Goal: Task Accomplishment & Management: Use online tool/utility

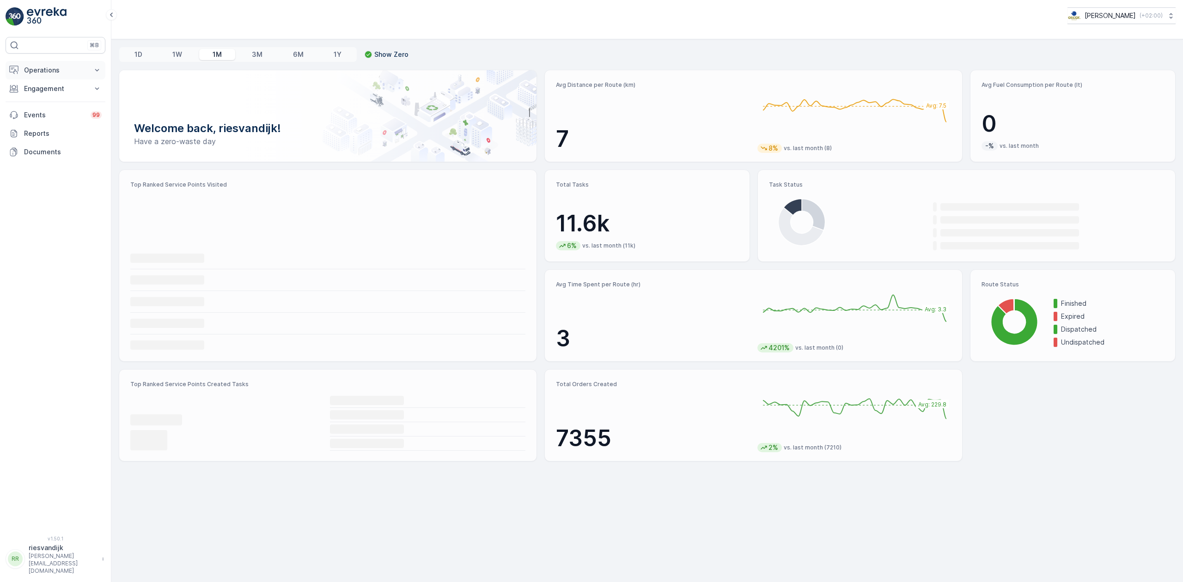
click at [59, 71] on p "Operations" at bounding box center [55, 70] width 63 height 9
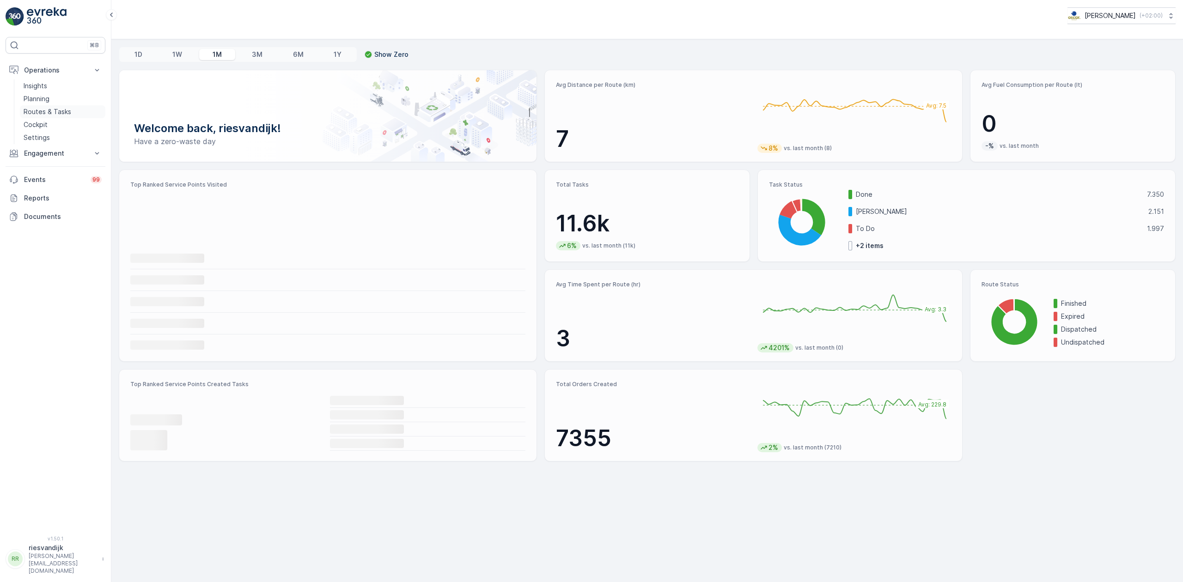
click at [63, 111] on p "Routes & Tasks" at bounding box center [48, 111] width 48 height 9
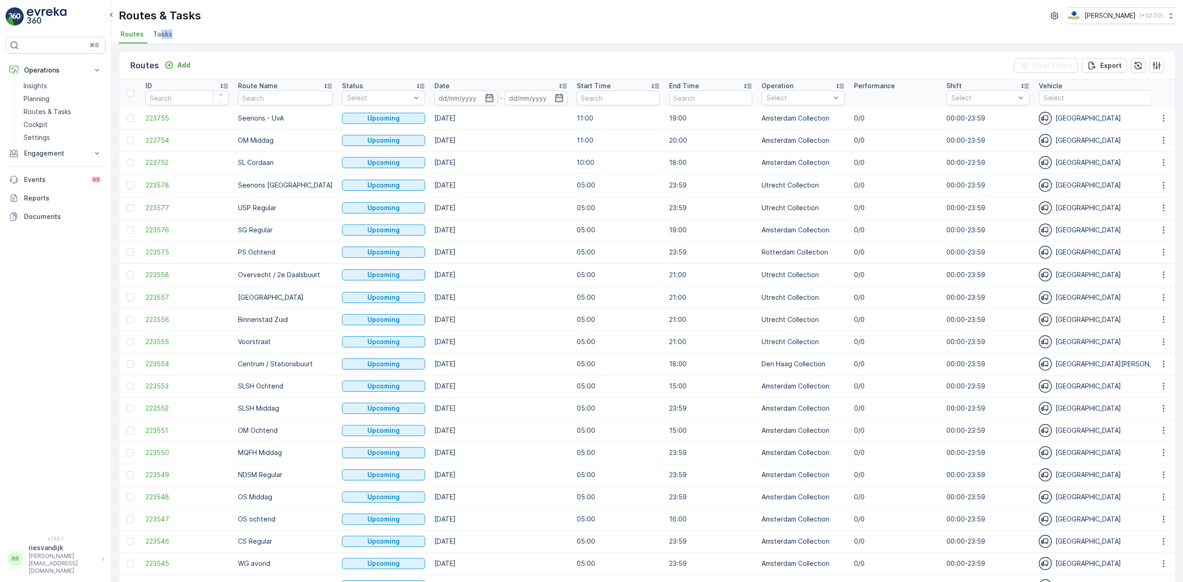
click at [158, 32] on li "Tasks" at bounding box center [163, 36] width 25 height 16
click at [158, 32] on span "Tasks" at bounding box center [162, 34] width 19 height 9
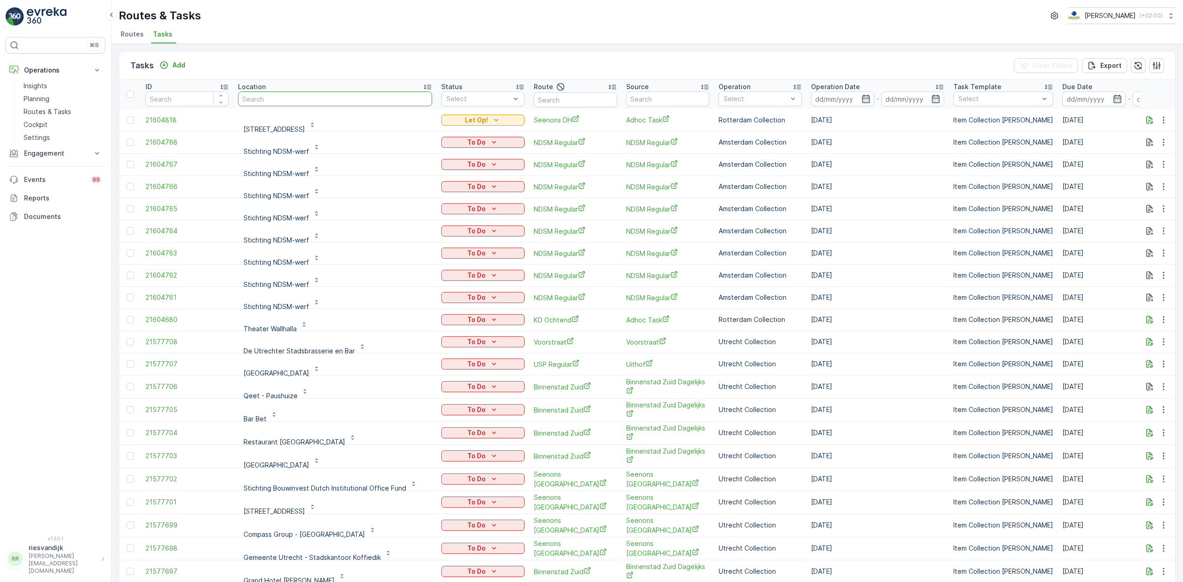
drag, startPoint x: 351, startPoint y: 106, endPoint x: 310, endPoint y: 97, distance: 42.5
click at [309, 97] on input "text" at bounding box center [335, 99] width 194 height 15
type input "respons"
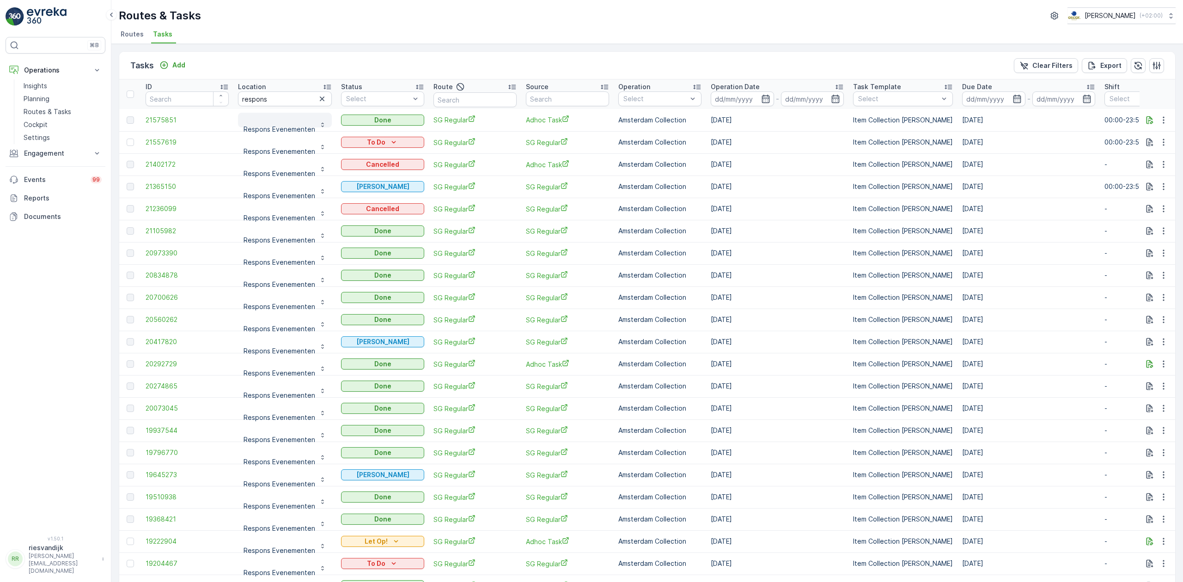
click at [257, 126] on p "Respons Evenementen" at bounding box center [280, 129] width 72 height 9
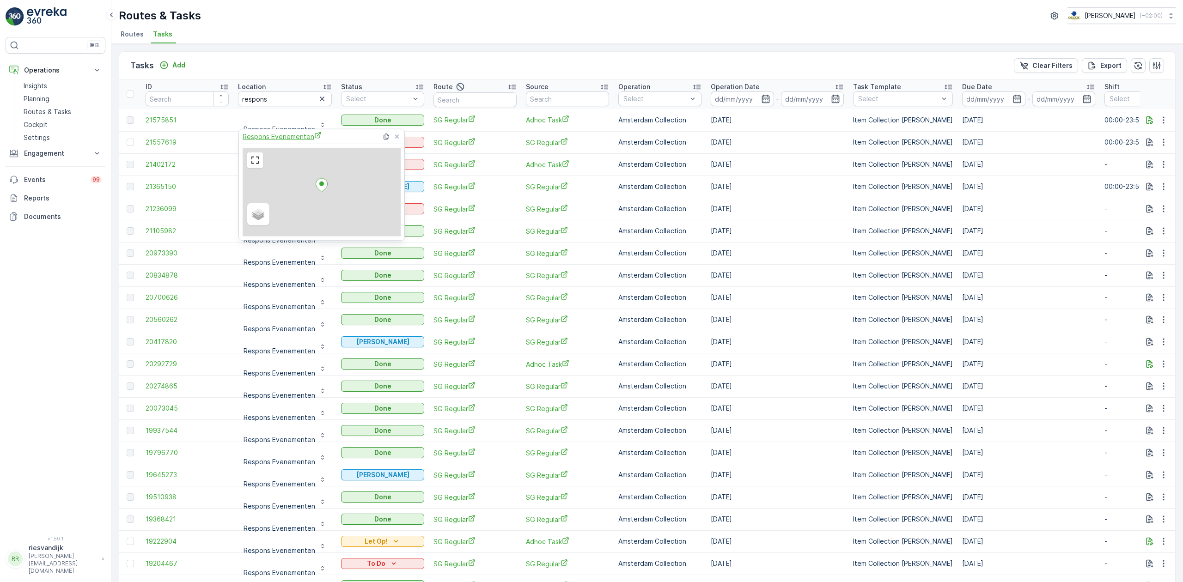
click at [256, 132] on span "Respons Evenementen" at bounding box center [282, 137] width 79 height 10
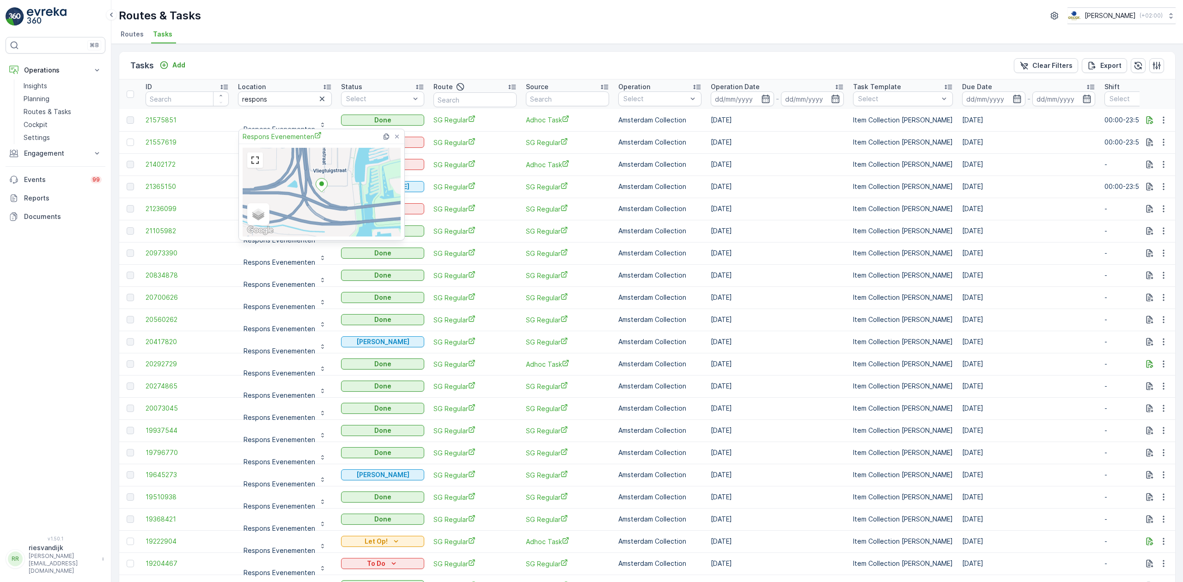
click at [596, 47] on div "Tasks Add Clear Filters Export ID Location respons Status Select Route Source O…" at bounding box center [647, 313] width 1072 height 538
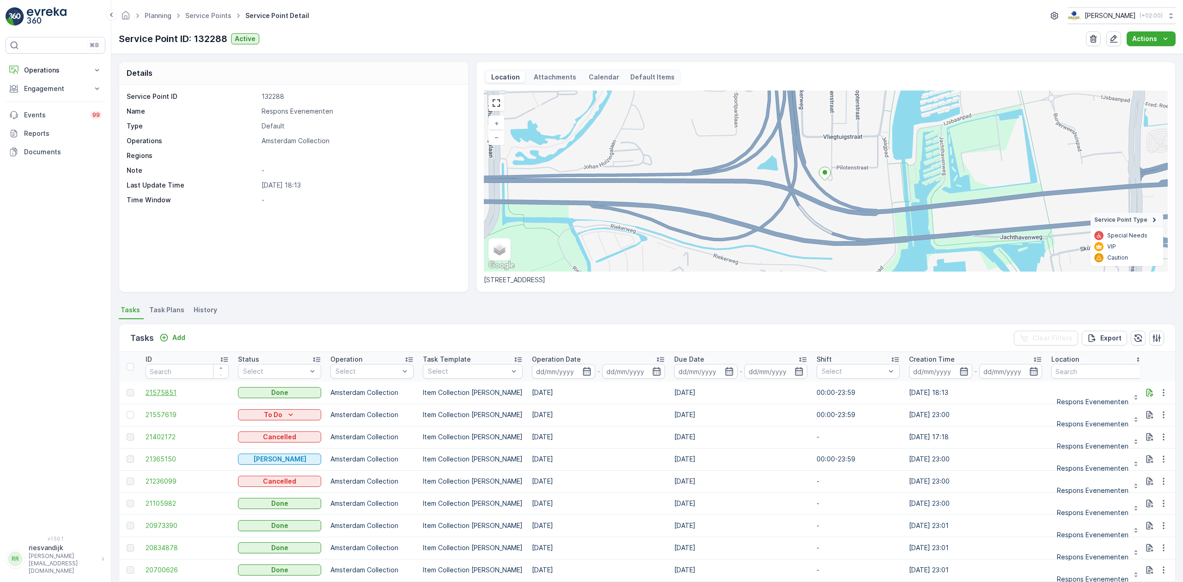
click at [156, 389] on span "21575851" at bounding box center [187, 392] width 83 height 9
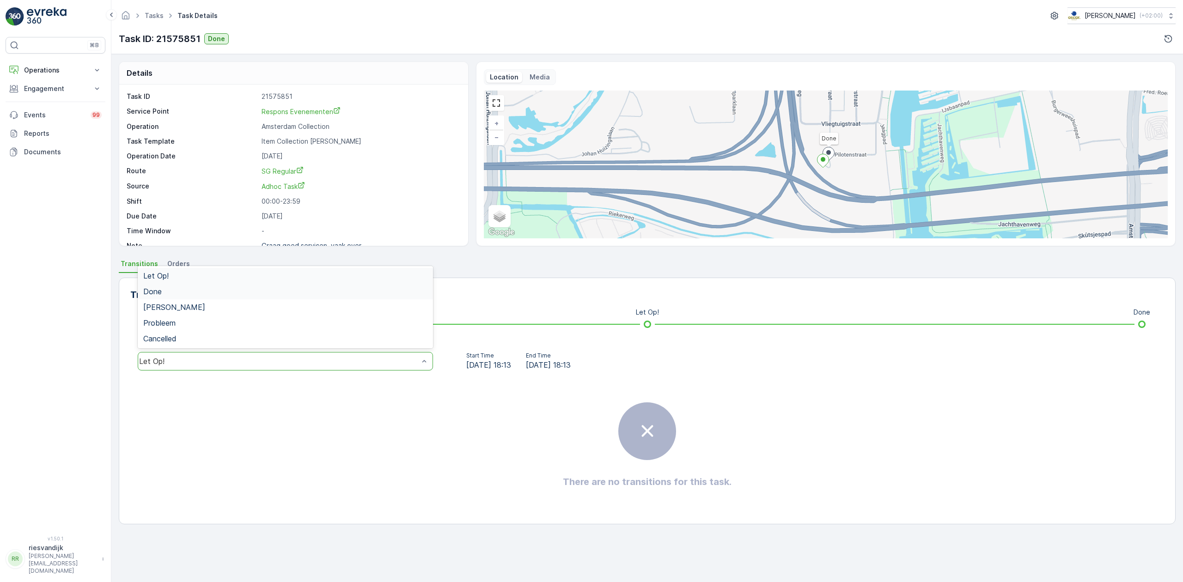
click at [218, 291] on div "Done" at bounding box center [285, 291] width 284 height 8
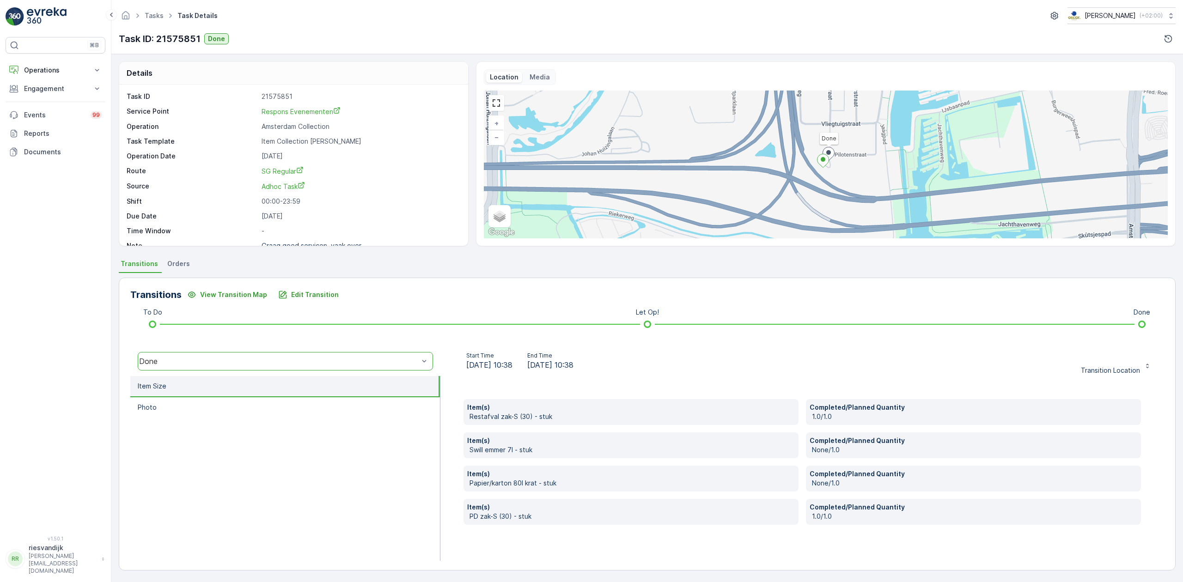
scroll to position [0, 0]
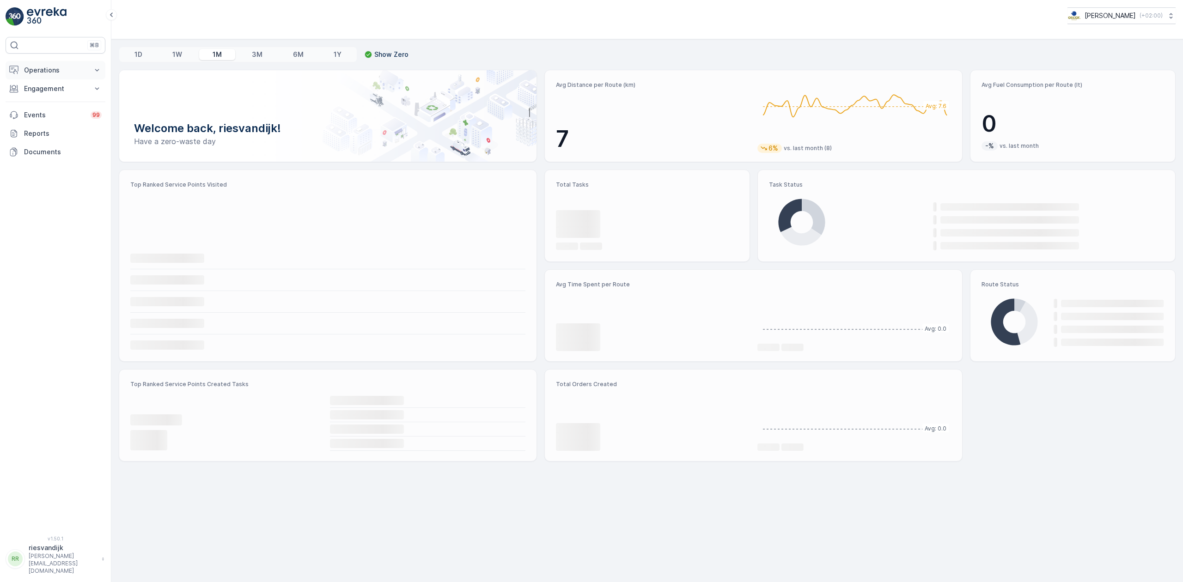
click at [58, 73] on p "Operations" at bounding box center [55, 70] width 63 height 9
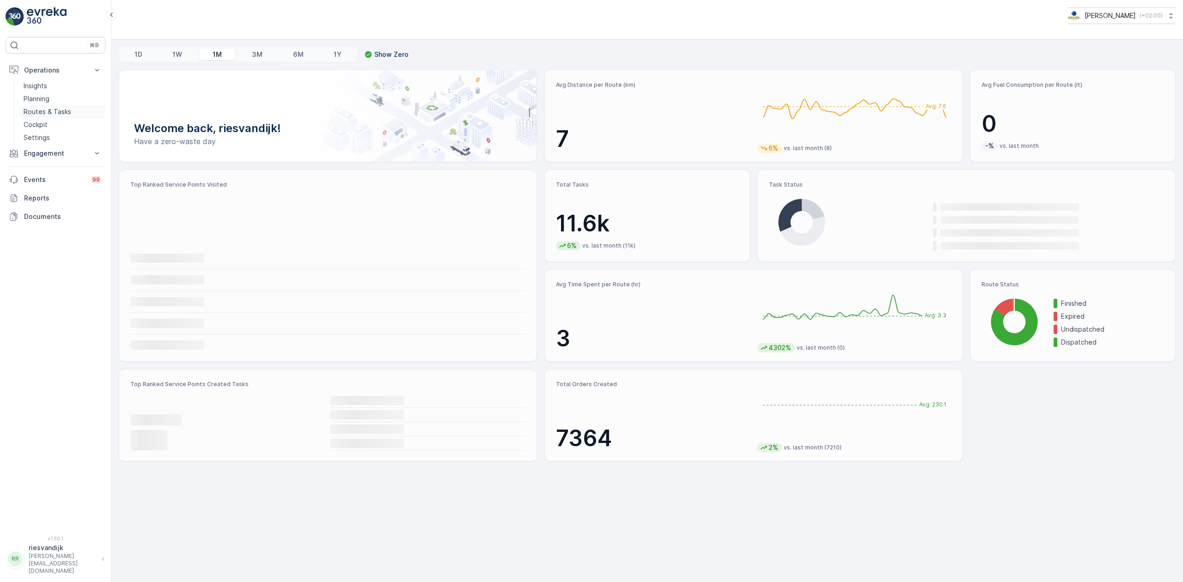
click at [53, 110] on p "Routes & Tasks" at bounding box center [48, 111] width 48 height 9
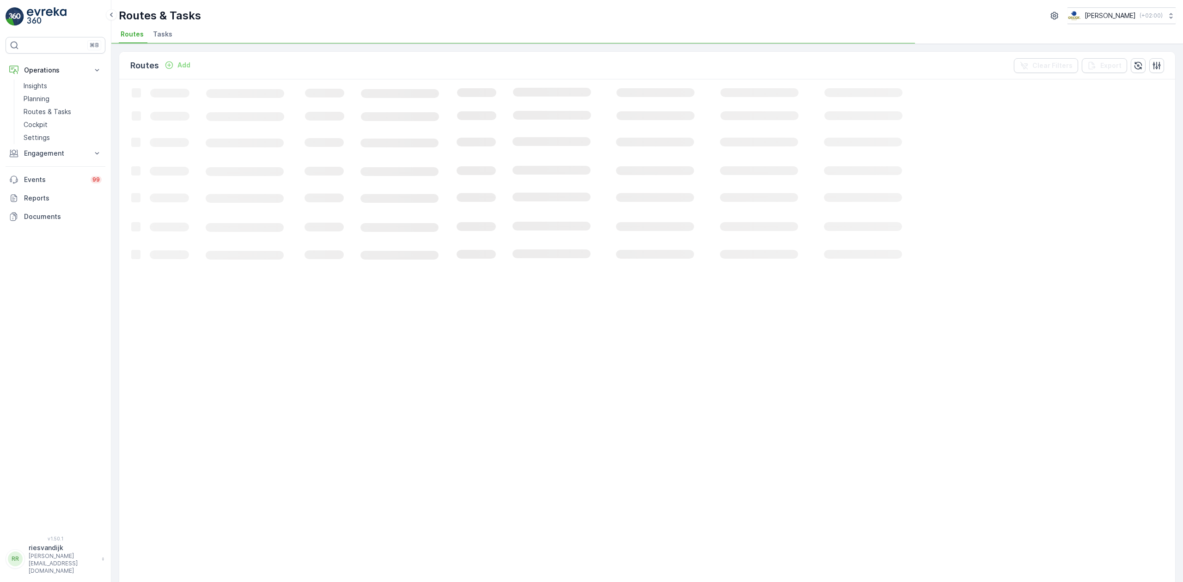
drag, startPoint x: 163, startPoint y: 38, endPoint x: 197, endPoint y: 39, distance: 33.8
click at [163, 37] on span "Tasks" at bounding box center [162, 34] width 19 height 9
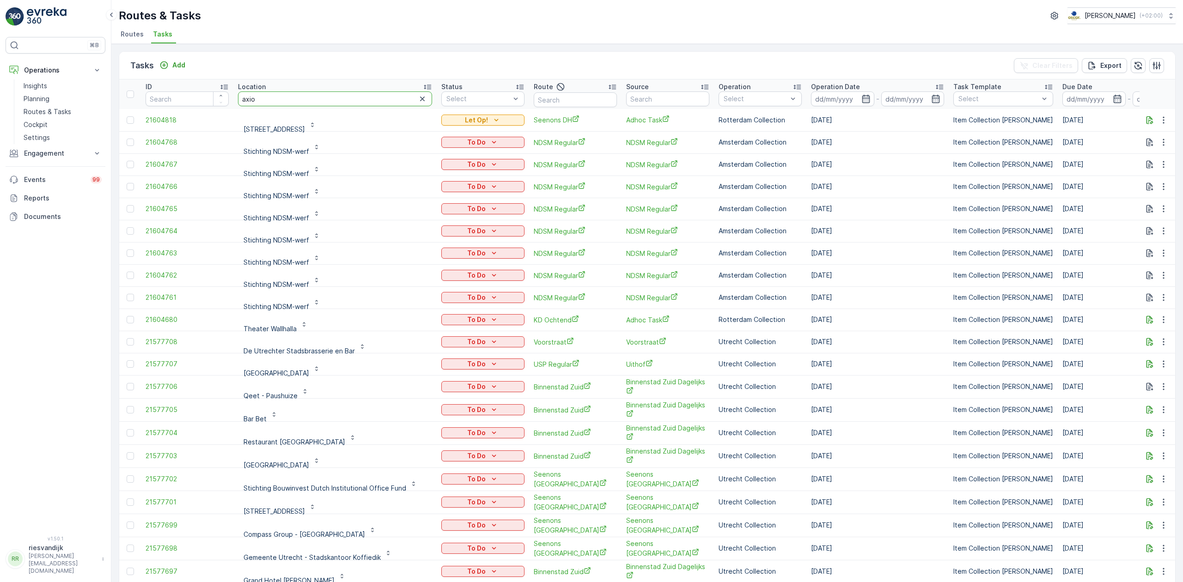
type input "axion"
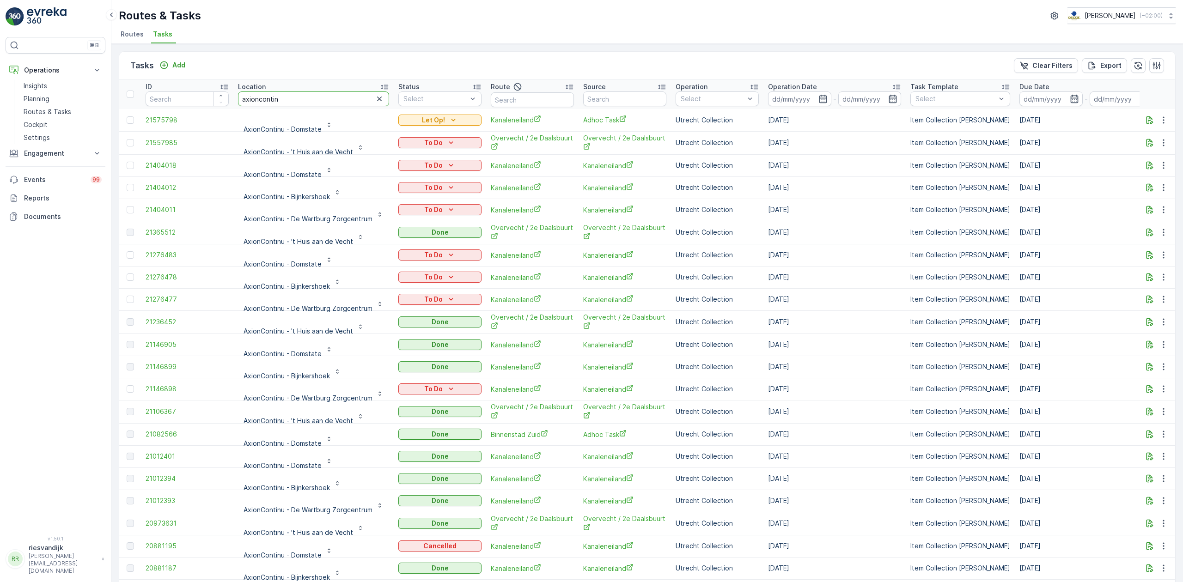
type input "axioncontinu"
click at [795, 99] on input at bounding box center [799, 99] width 63 height 15
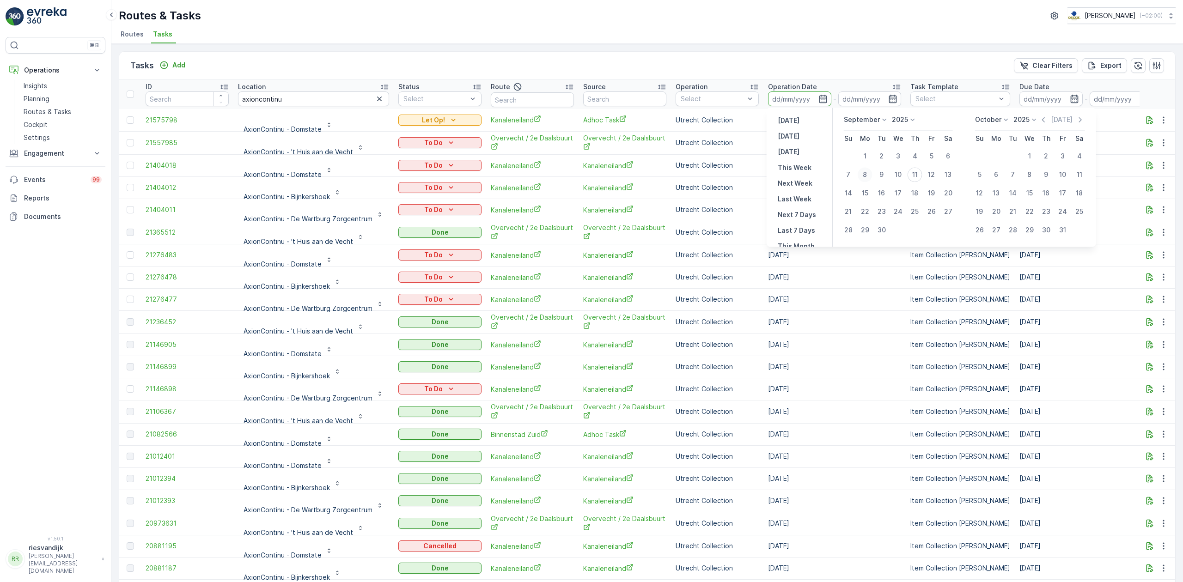
click at [865, 174] on div "8" at bounding box center [865, 174] width 15 height 15
type input "[DATE]"
click at [934, 176] on div "12" at bounding box center [931, 174] width 15 height 15
type input "[DATE]"
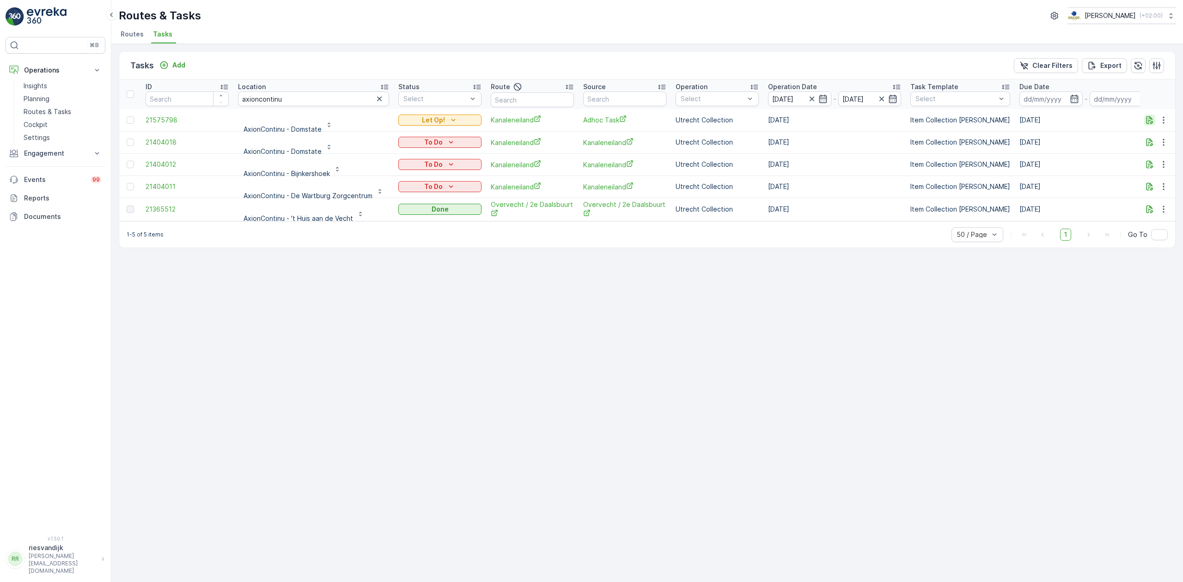
click at [1148, 117] on icon "button" at bounding box center [1150, 120] width 7 height 8
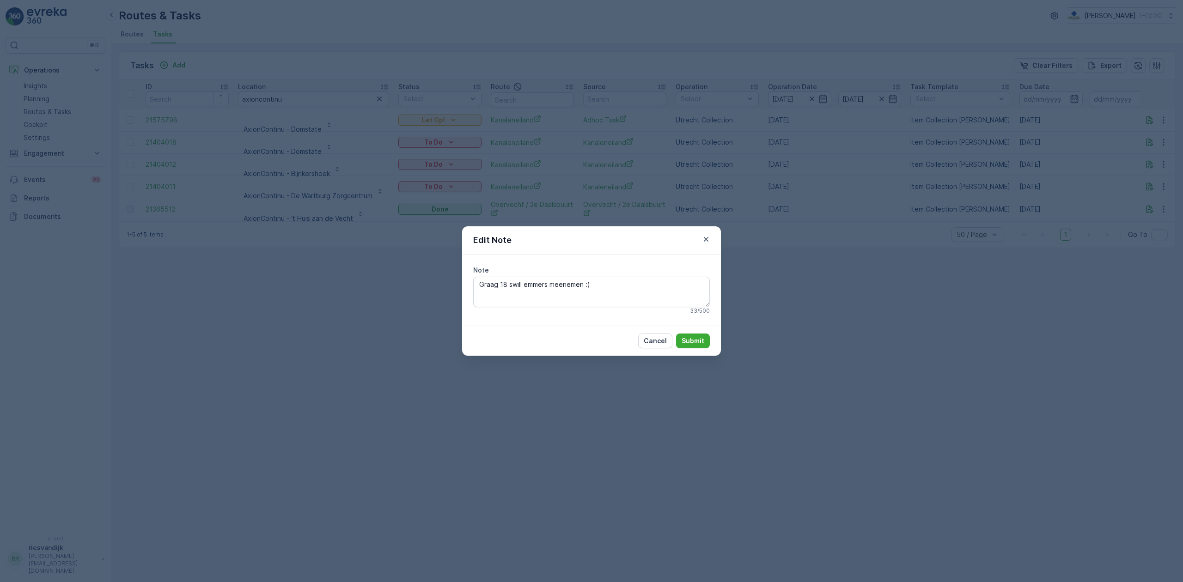
click at [832, 323] on div "Edit Note Note Graag 18 swill emmers meenemen :) 33 / 500 Cancel Submit" at bounding box center [591, 291] width 1183 height 582
